Goal: Check status: Check status

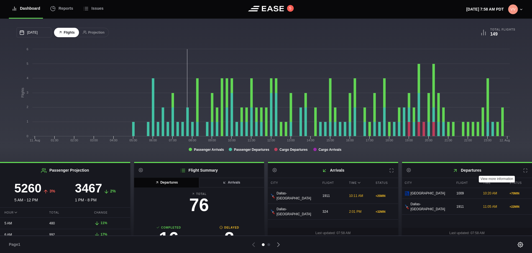
click at [524, 171] on icon at bounding box center [526, 170] width 4 height 4
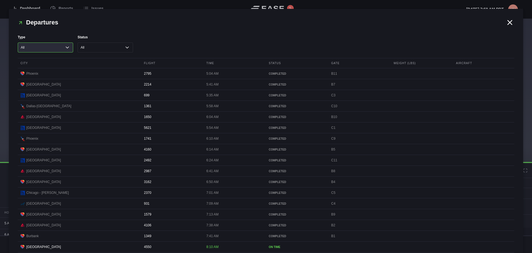
click at [52, 47] on select "All Cargo Passenger" at bounding box center [45, 47] width 55 height 10
select select "passenger"
click at [18, 42] on select "All Cargo Passenger" at bounding box center [45, 47] width 55 height 10
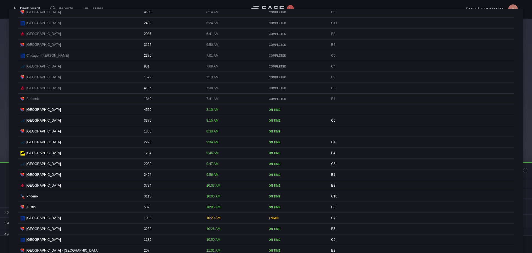
scroll to position [139, 0]
click at [382, 4] on div at bounding box center [266, 126] width 532 height 253
